Goal: Find specific page/section: Find specific page/section

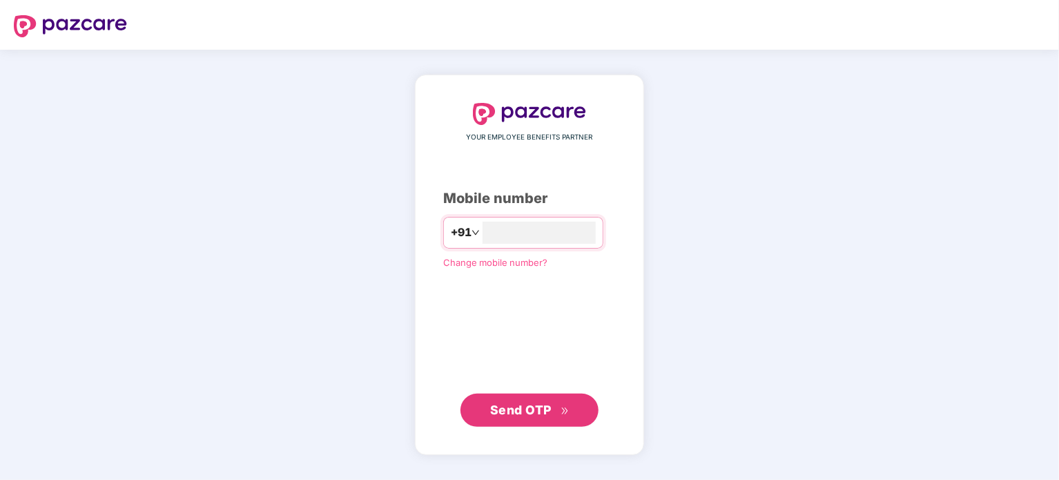
type input "**********"
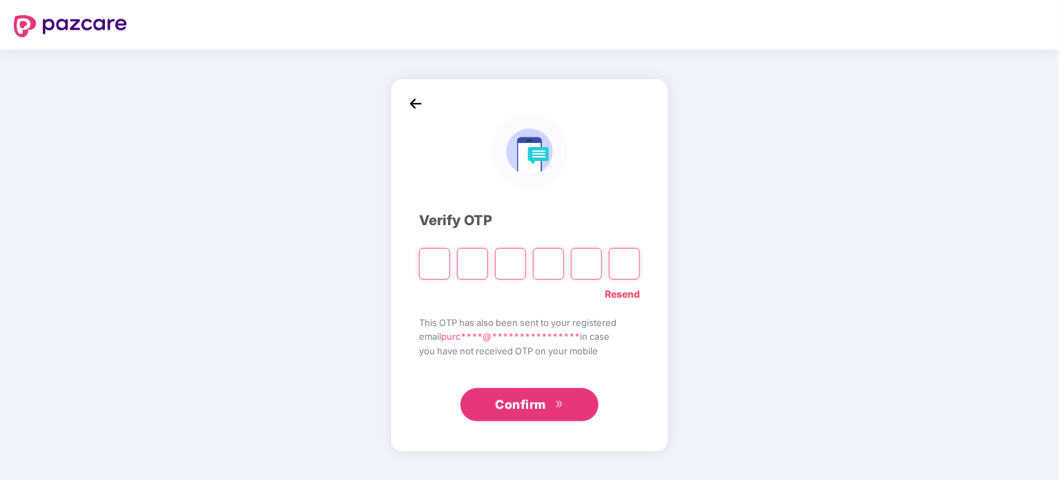
type input "*"
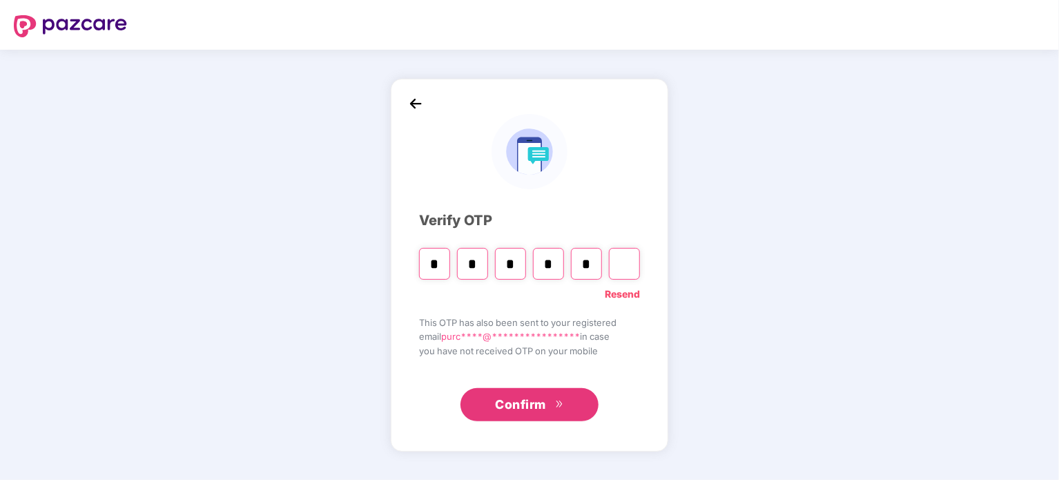
type input "*"
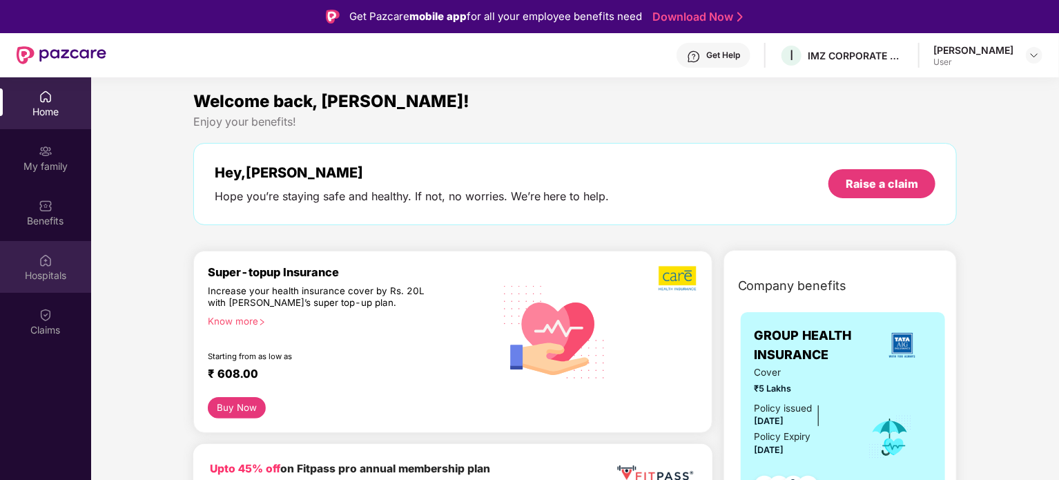
click at [44, 260] on img at bounding box center [46, 260] width 14 height 14
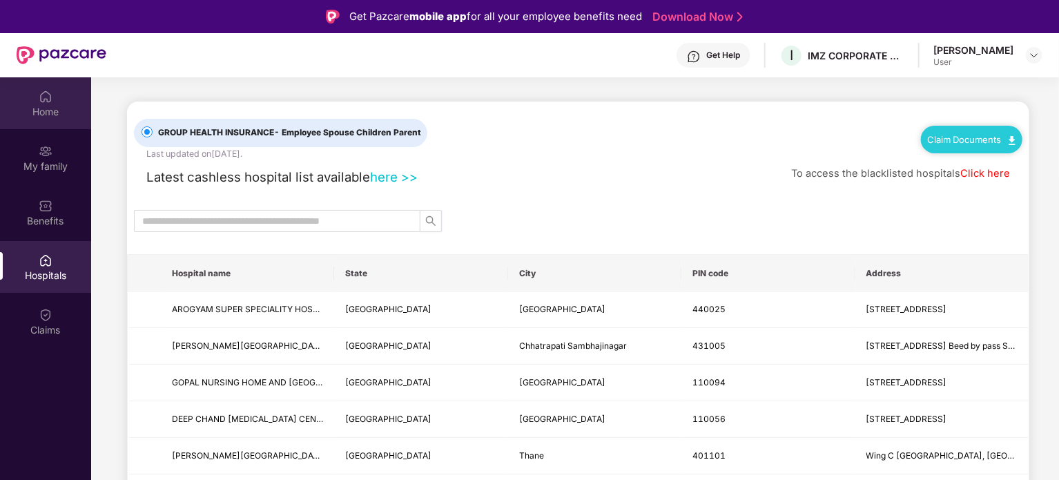
click at [31, 105] on div "Home" at bounding box center [45, 112] width 91 height 14
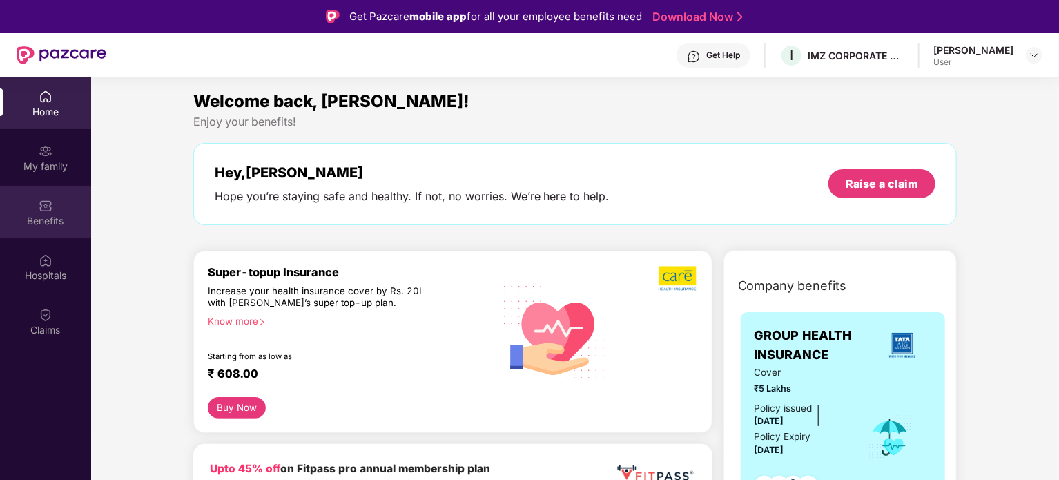
click at [47, 209] on img at bounding box center [46, 206] width 14 height 14
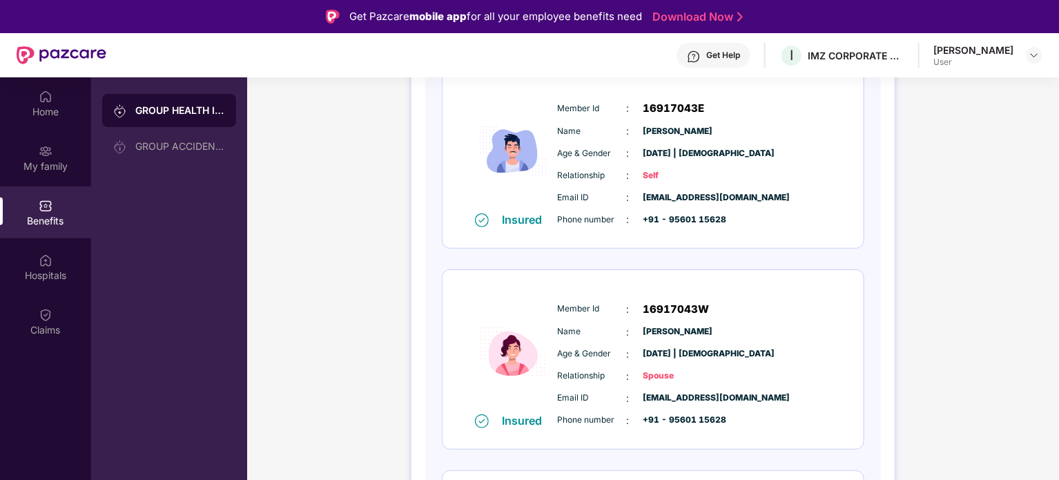
scroll to position [211, 0]
